Goal: Task Accomplishment & Management: Use online tool/utility

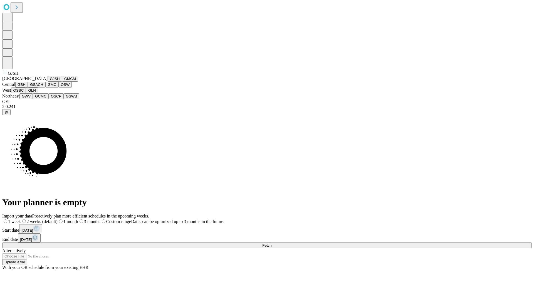
click at [48, 82] on button "GJSH" at bounding box center [55, 79] width 14 height 6
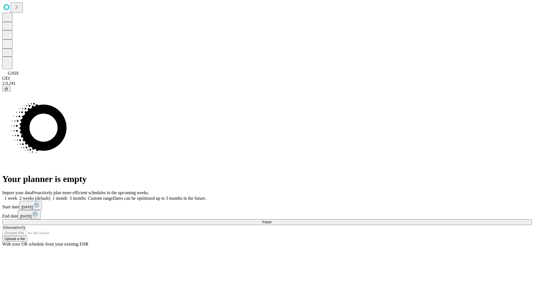
click at [67, 196] on label "1 month" at bounding box center [58, 198] width 17 height 5
click at [272, 220] on span "Fetch" at bounding box center [266, 222] width 9 height 4
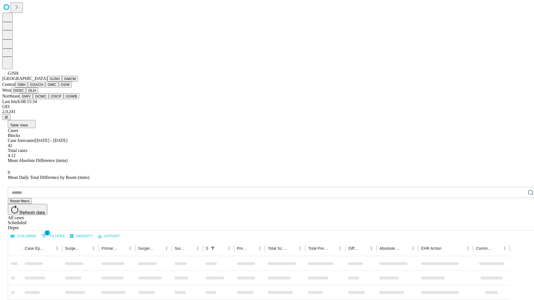
click at [62, 82] on button "GMCM" at bounding box center [70, 79] width 16 height 6
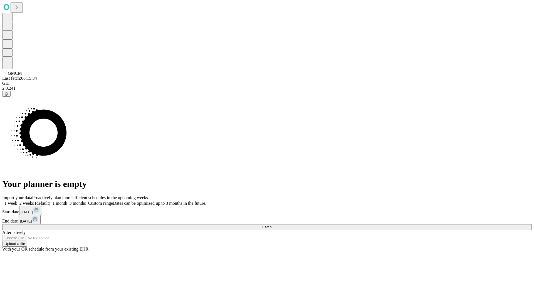
click at [67, 201] on label "1 month" at bounding box center [58, 203] width 17 height 5
click at [272, 225] on span "Fetch" at bounding box center [266, 227] width 9 height 4
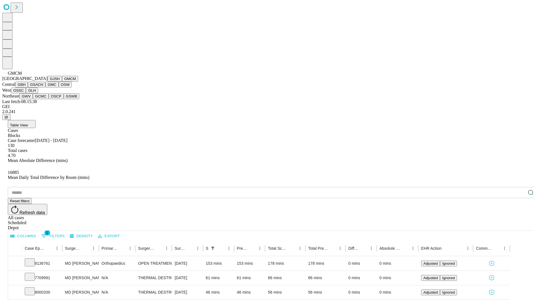
click at [28, 88] on button "GBH" at bounding box center [21, 85] width 13 height 6
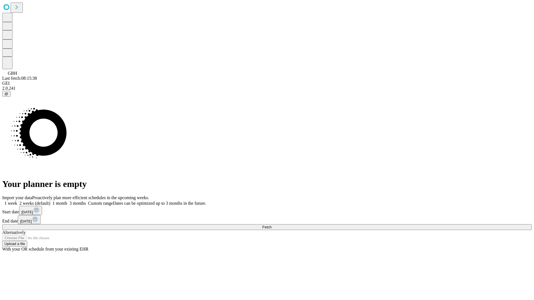
click at [67, 201] on label "1 month" at bounding box center [58, 203] width 17 height 5
click at [272, 225] on span "Fetch" at bounding box center [266, 227] width 9 height 4
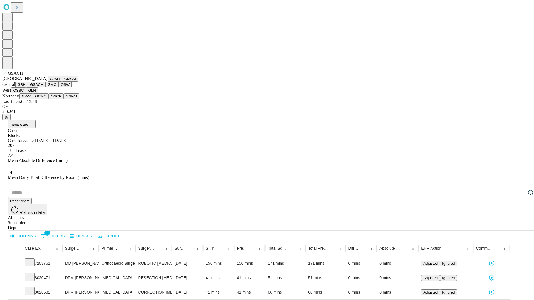
click at [45, 88] on button "GMC" at bounding box center [51, 85] width 13 height 6
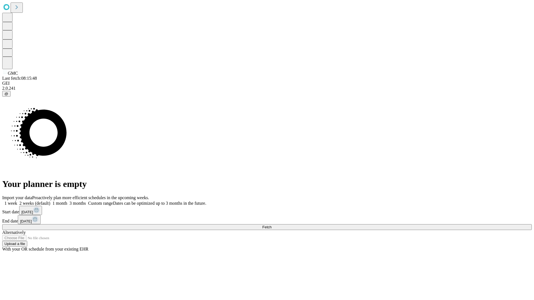
click at [67, 201] on label "1 month" at bounding box center [58, 203] width 17 height 5
click at [272, 225] on span "Fetch" at bounding box center [266, 227] width 9 height 4
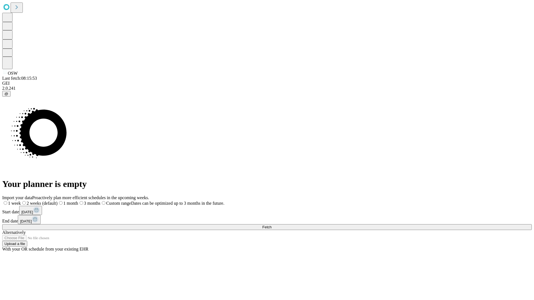
click at [272, 225] on span "Fetch" at bounding box center [266, 227] width 9 height 4
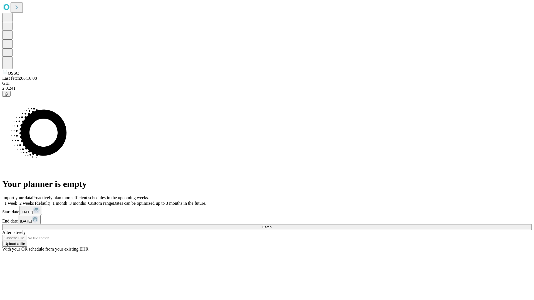
click at [67, 201] on label "1 month" at bounding box center [58, 203] width 17 height 5
click at [272, 225] on span "Fetch" at bounding box center [266, 227] width 9 height 4
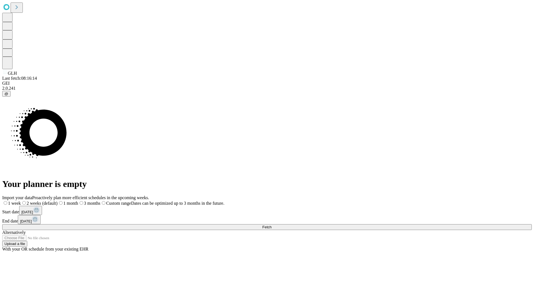
click at [78, 201] on label "1 month" at bounding box center [68, 203] width 21 height 5
click at [272, 225] on span "Fetch" at bounding box center [266, 227] width 9 height 4
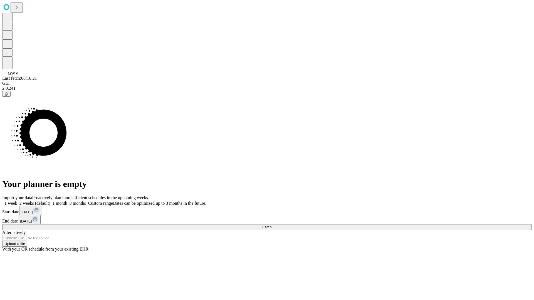
click at [67, 201] on label "1 month" at bounding box center [58, 203] width 17 height 5
click at [272, 225] on span "Fetch" at bounding box center [266, 227] width 9 height 4
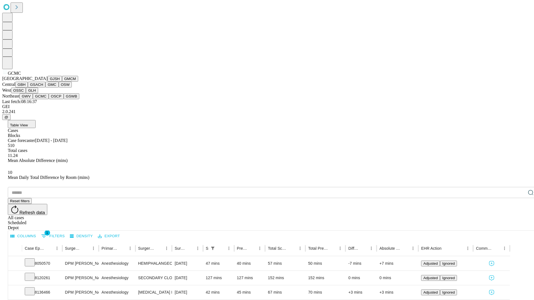
click at [49, 99] on button "OSCP" at bounding box center [56, 96] width 15 height 6
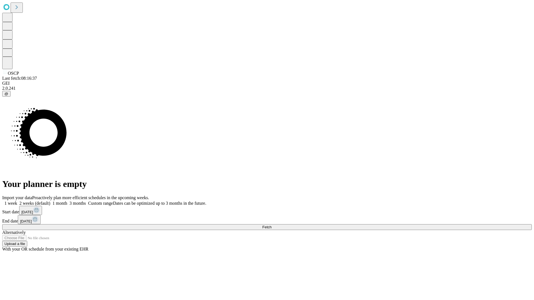
click at [67, 201] on label "1 month" at bounding box center [58, 203] width 17 height 5
click at [272, 225] on span "Fetch" at bounding box center [266, 227] width 9 height 4
